Goal: Use online tool/utility

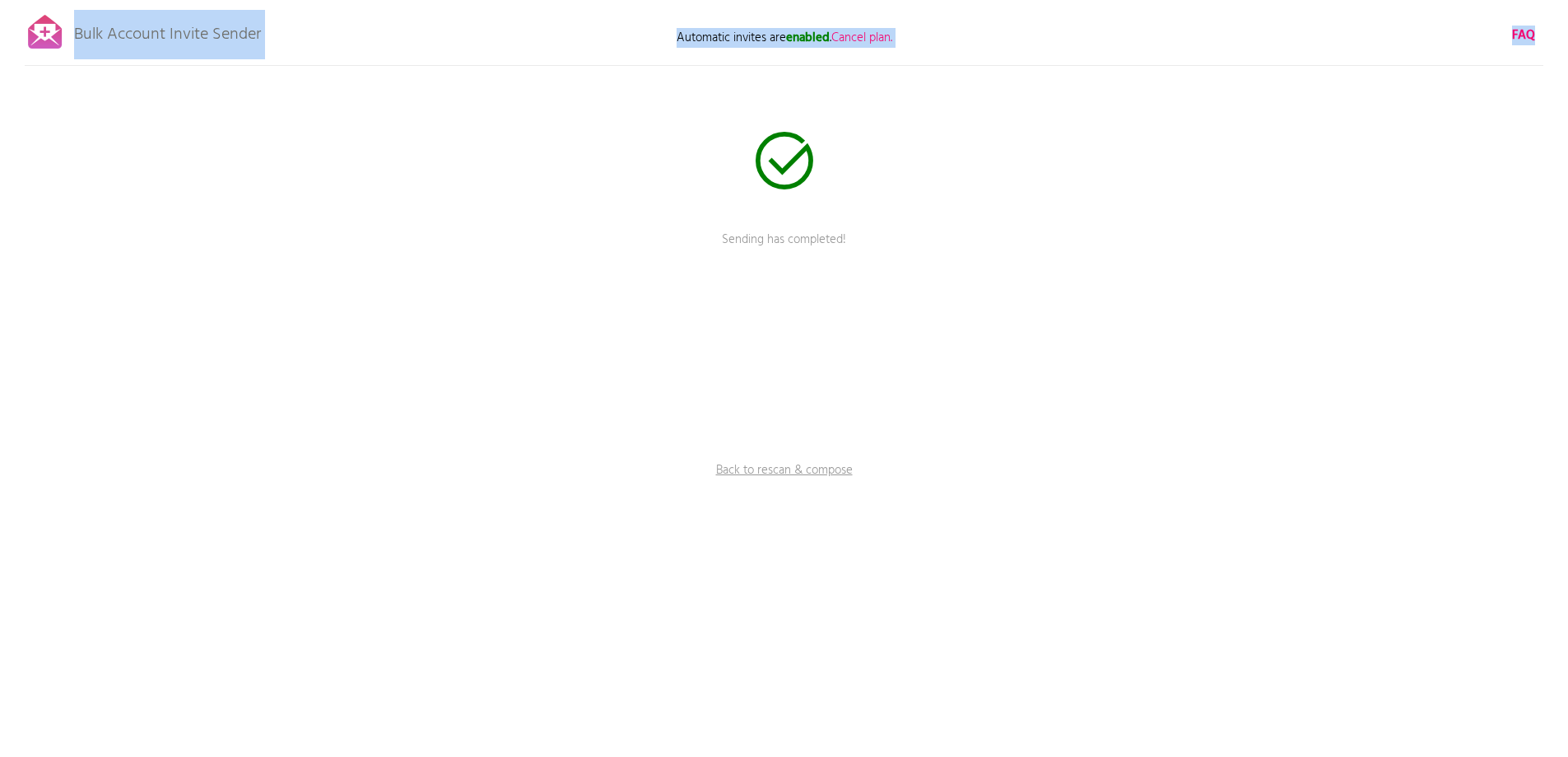
drag, startPoint x: 275, startPoint y: 33, endPoint x: 79, endPoint y: 32, distance: 196.0
click at [79, 32] on div "Bulk Account Invite Sender Automatic invites are enabled . Cancel plan. FAQ Sen…" at bounding box center [784, 288] width 1568 height 576
copy div "Bulk Account Invite Sender Automatic invites are enabled . Cancel plan. FAQ"
click at [286, 53] on div "Bulk Account Invite Sender Automatic invites are enabled . Cancel plan. FAQ Sen…" at bounding box center [784, 288] width 1568 height 576
drag, startPoint x: 270, startPoint y: 37, endPoint x: 201, endPoint y: 35, distance: 69.0
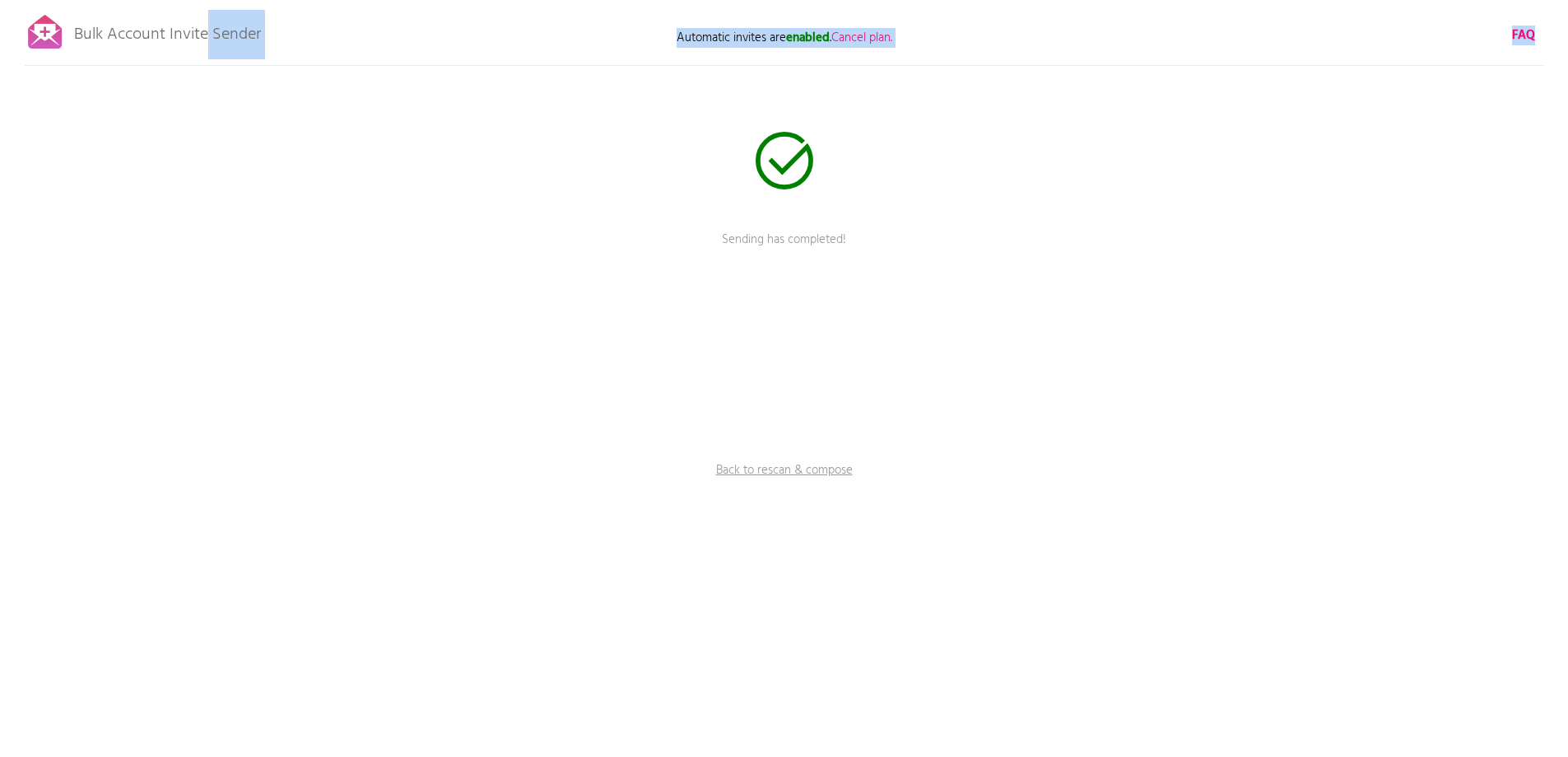
click at [206, 35] on div "Bulk Account Invite Sender Automatic invites are enabled . Cancel plan. FAQ Sen…" at bounding box center [784, 288] width 1568 height 576
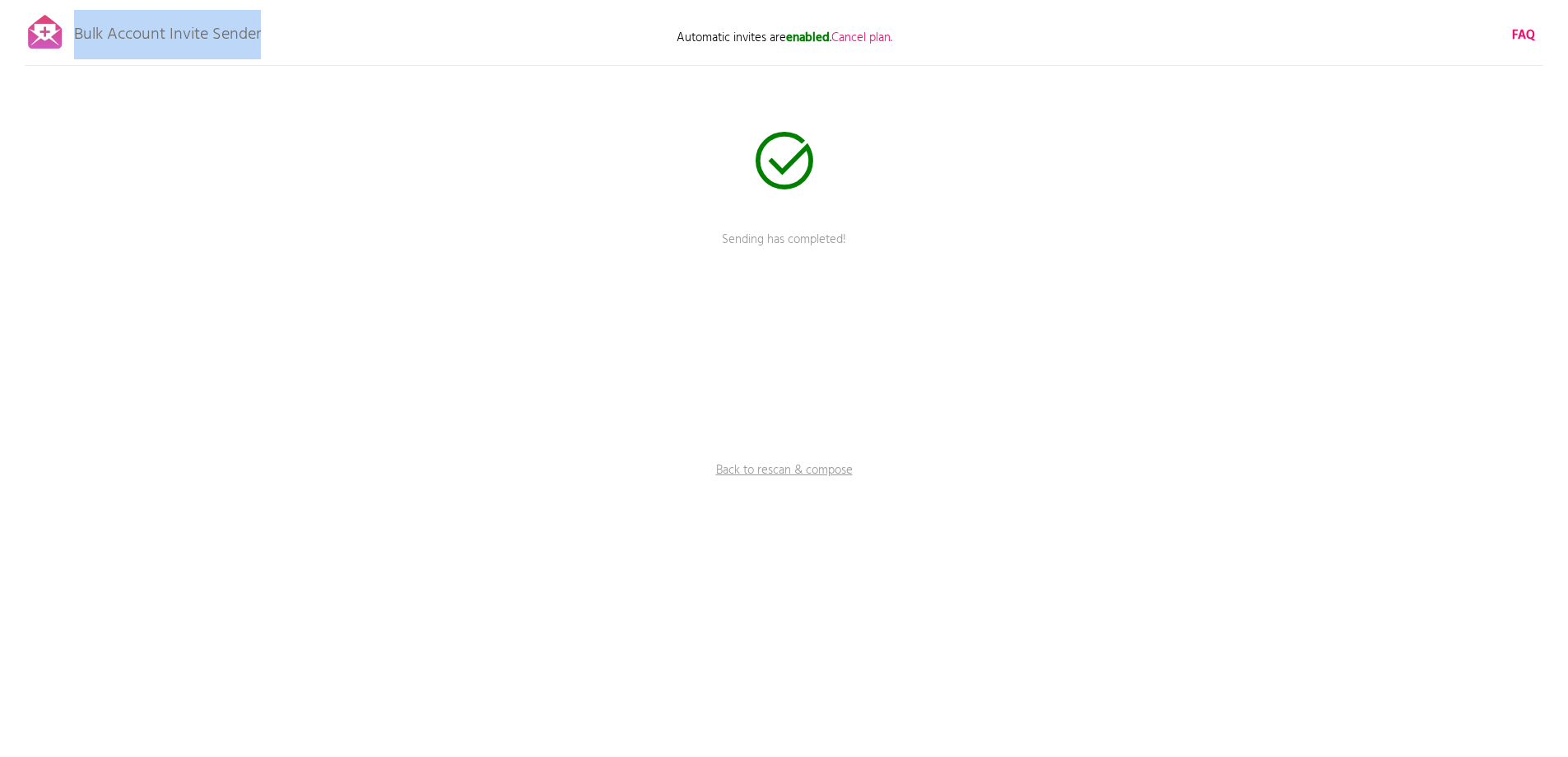
drag, startPoint x: 76, startPoint y: 32, endPoint x: 254, endPoint y: 16, distance: 178.7
click at [259, 26] on p "Bulk Account Invite Sender" at bounding box center [167, 29] width 187 height 41
copy p "Bulk Account Invite Sender"
